Goal: Transaction & Acquisition: Purchase product/service

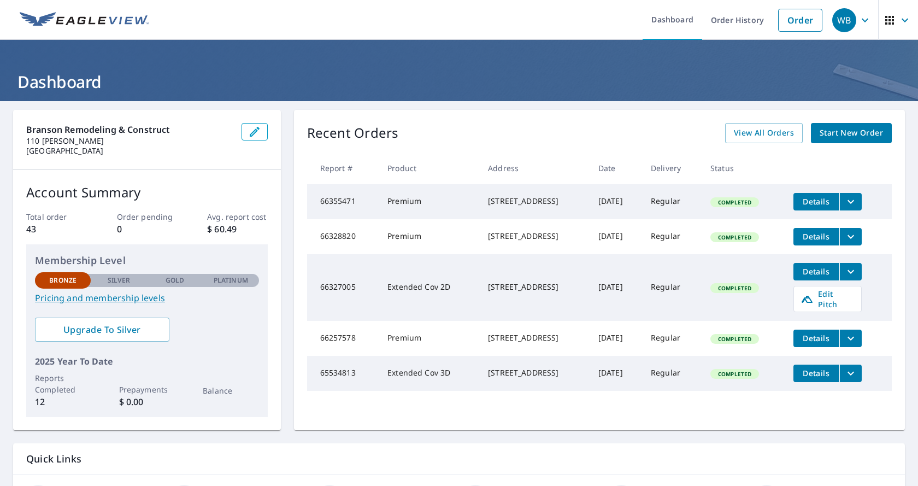
click at [863, 131] on span "Start New Order" at bounding box center [851, 133] width 63 height 14
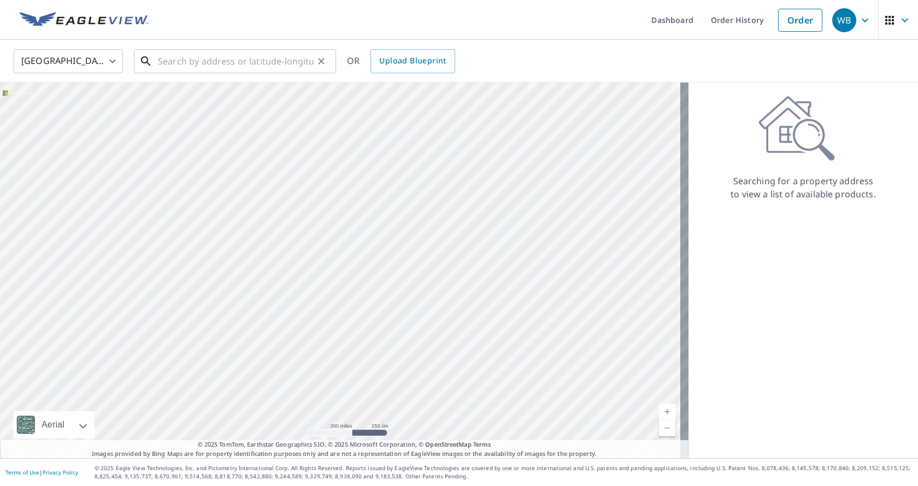
click at [210, 65] on input "text" at bounding box center [236, 61] width 156 height 31
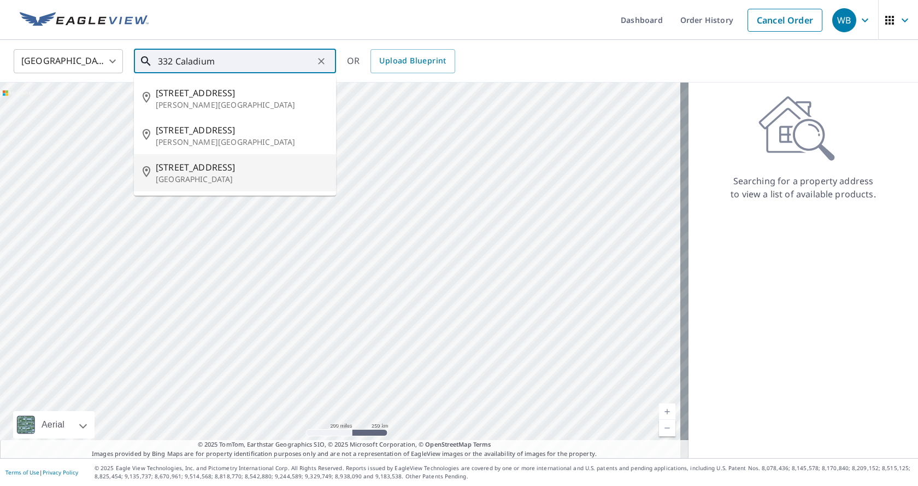
click at [171, 163] on span "[STREET_ADDRESS]" at bounding box center [242, 167] width 172 height 13
type input "[STREET_ADDRESS]"
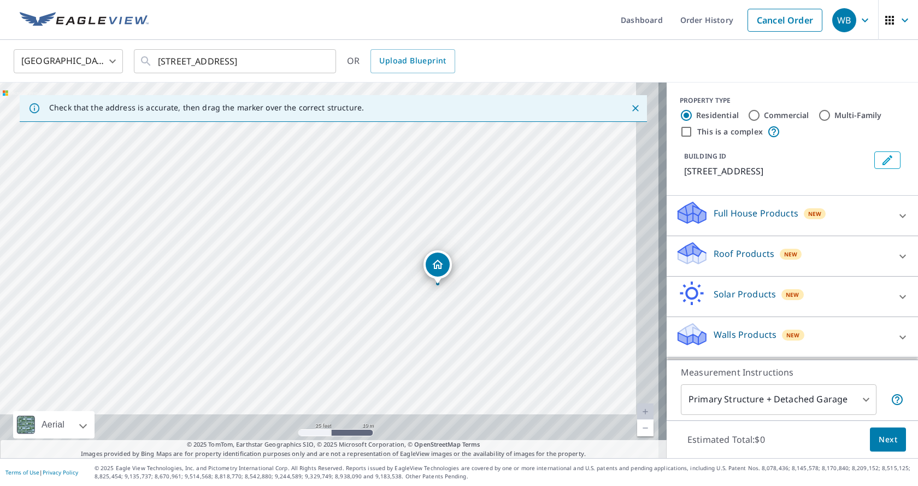
drag, startPoint x: 402, startPoint y: 360, endPoint x: 350, endPoint y: 233, distance: 137.5
click at [350, 233] on div "[STREET_ADDRESS]" at bounding box center [333, 271] width 667 height 376
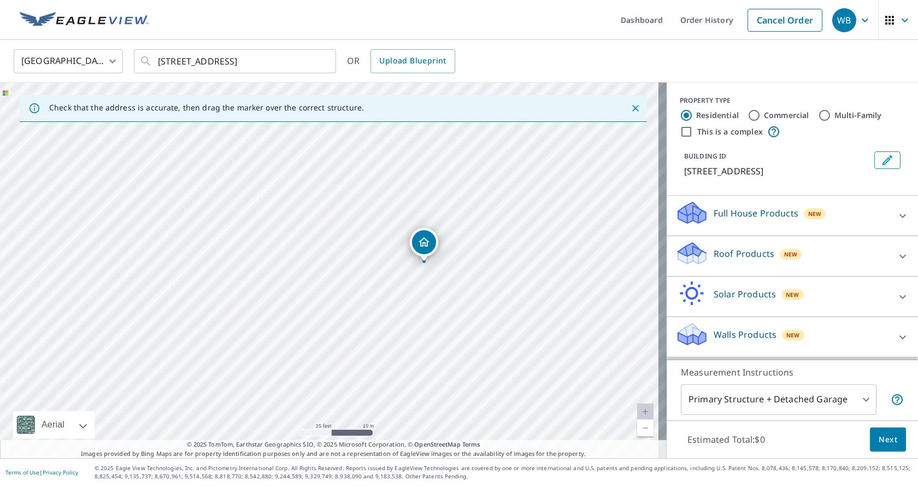
click at [759, 252] on p "Roof Products" at bounding box center [744, 253] width 61 height 13
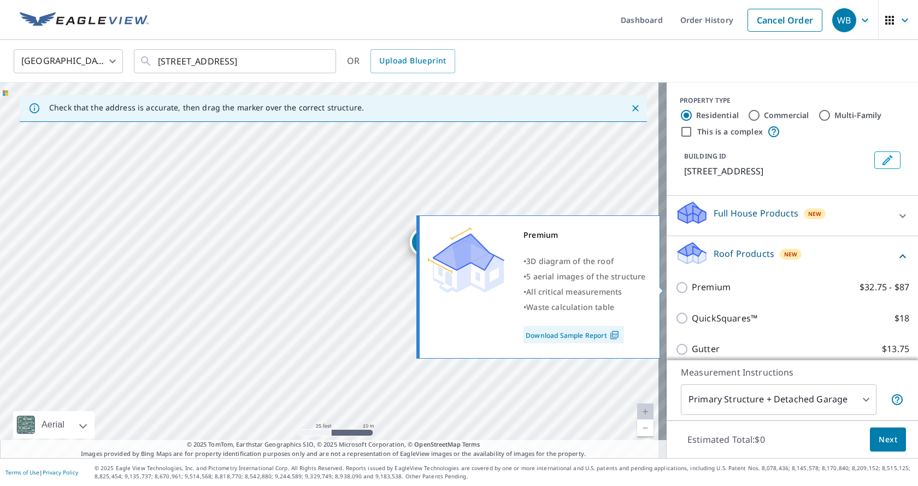
click at [676, 288] on input "Premium $32.75 - $87" at bounding box center [684, 287] width 16 height 13
checkbox input "true"
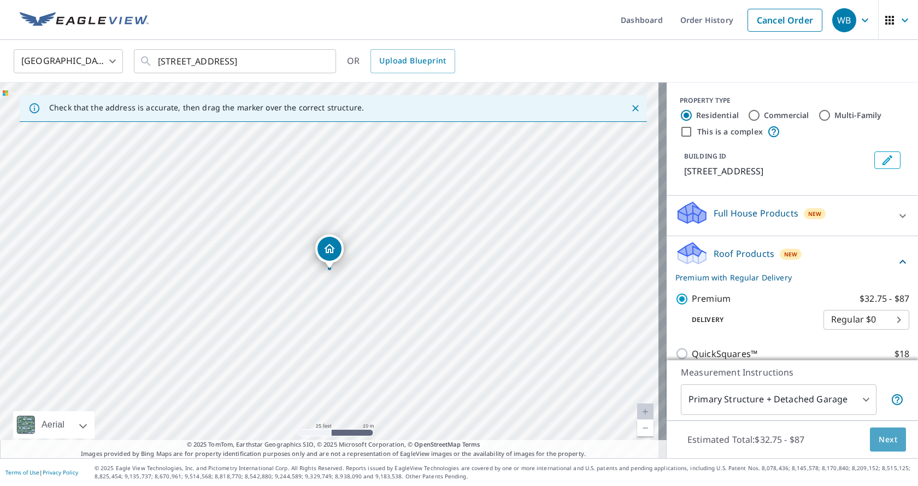
click at [879, 439] on span "Next" at bounding box center [888, 440] width 19 height 14
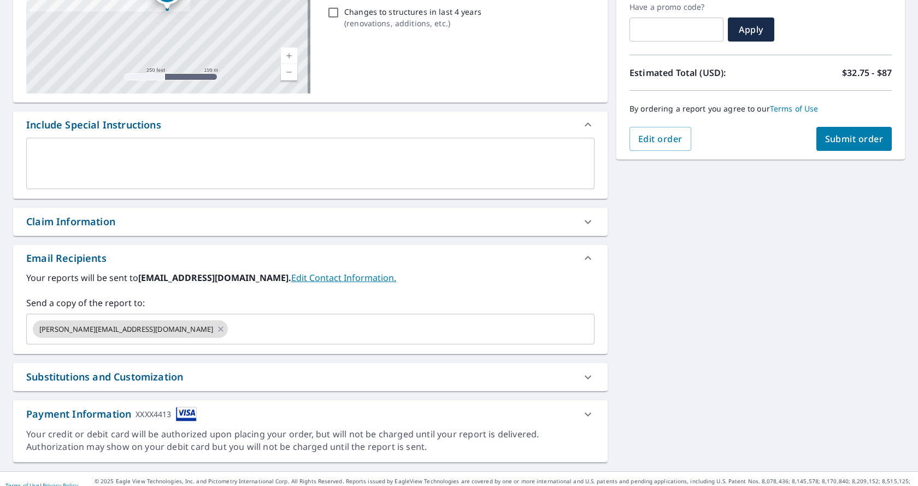
scroll to position [202, 0]
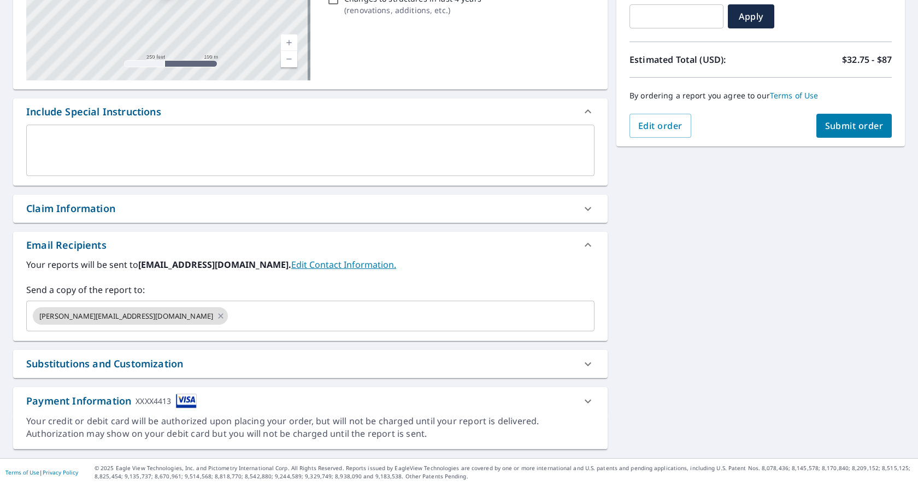
click at [831, 130] on span "Submit order" at bounding box center [854, 126] width 58 height 12
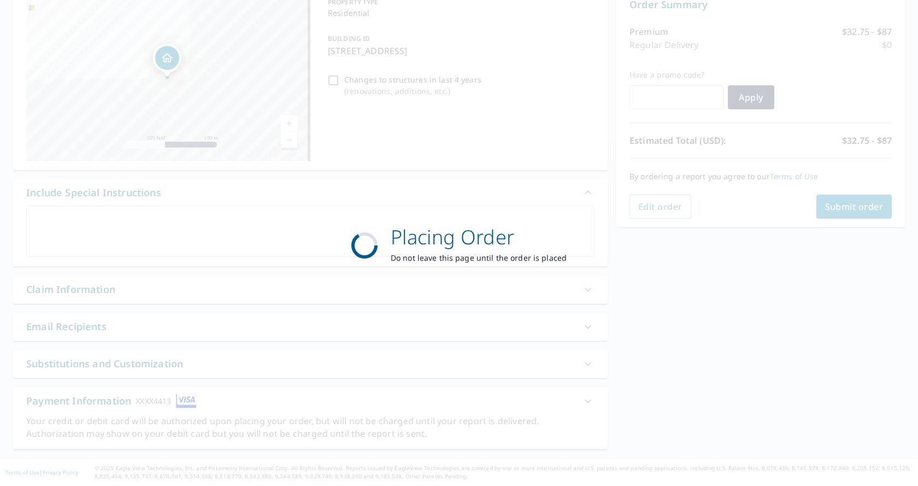
scroll to position [121, 0]
